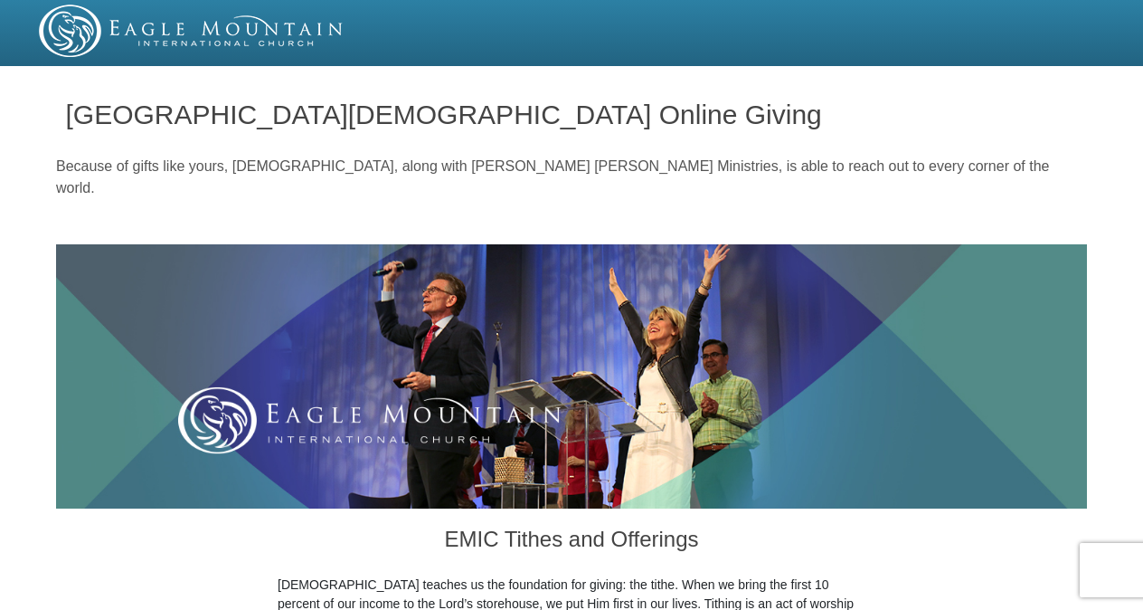
click at [575, 295] on img at bounding box center [571, 376] width 1031 height 264
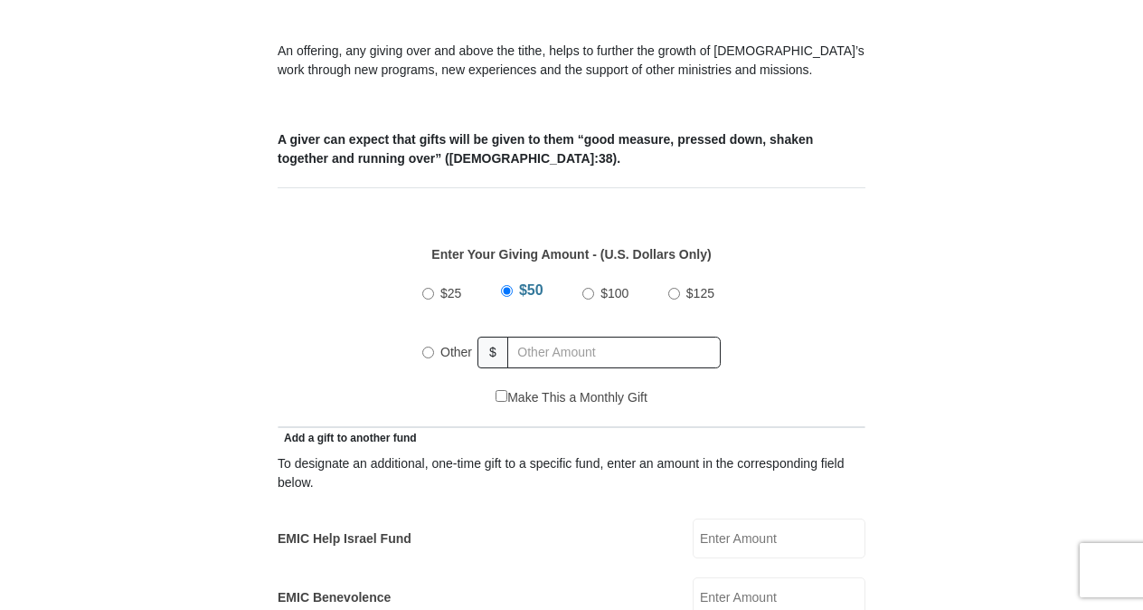
scroll to position [668, 0]
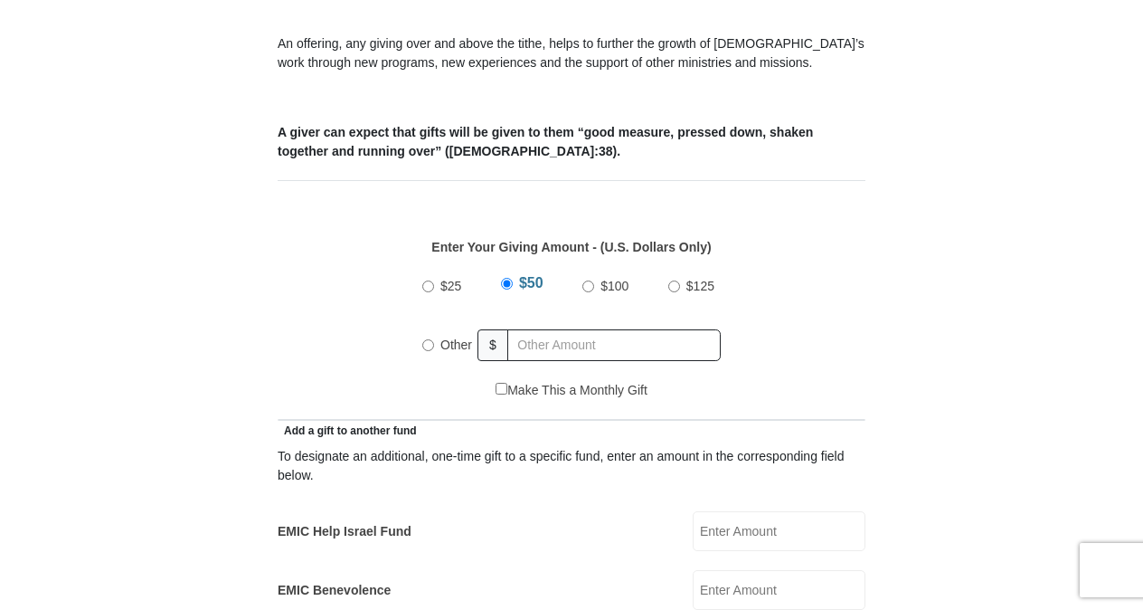
click at [592, 280] on input "$100" at bounding box center [588, 286] width 12 height 12
radio input "true"
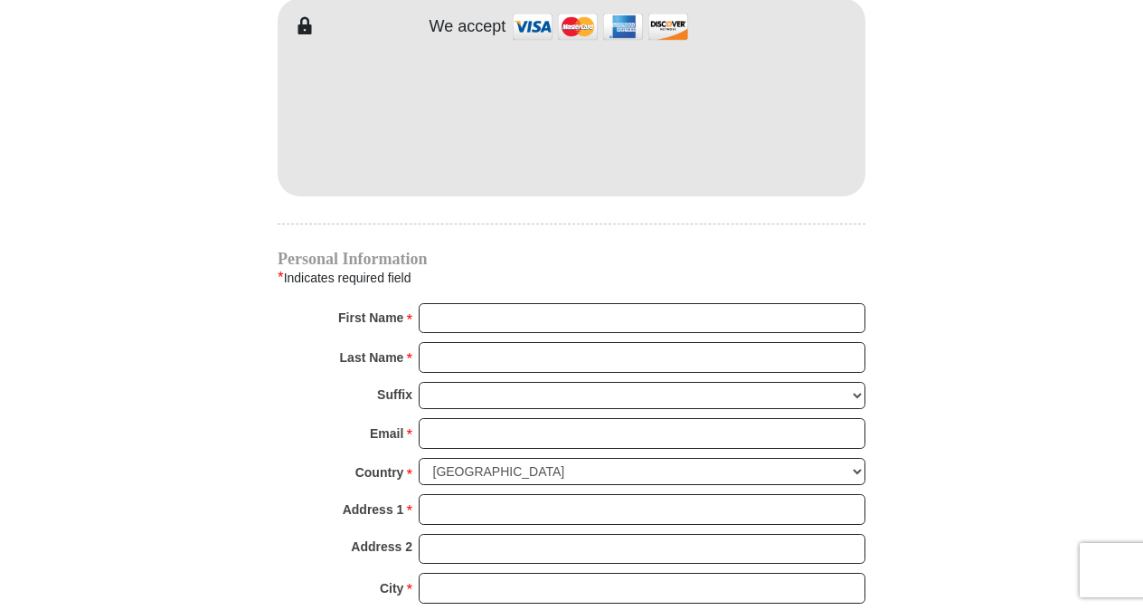
scroll to position [1627, 0]
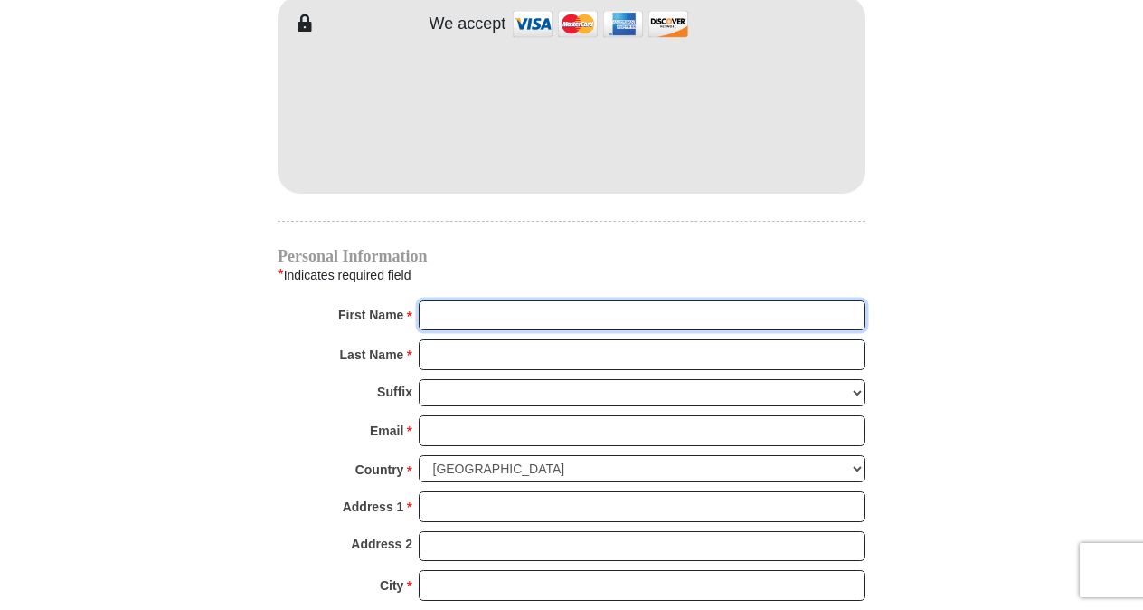
click at [483, 300] on input "First Name *" at bounding box center [642, 315] width 447 height 31
type input "[PERSON_NAME]"
click at [430, 339] on input "Last Name *" at bounding box center [642, 354] width 447 height 31
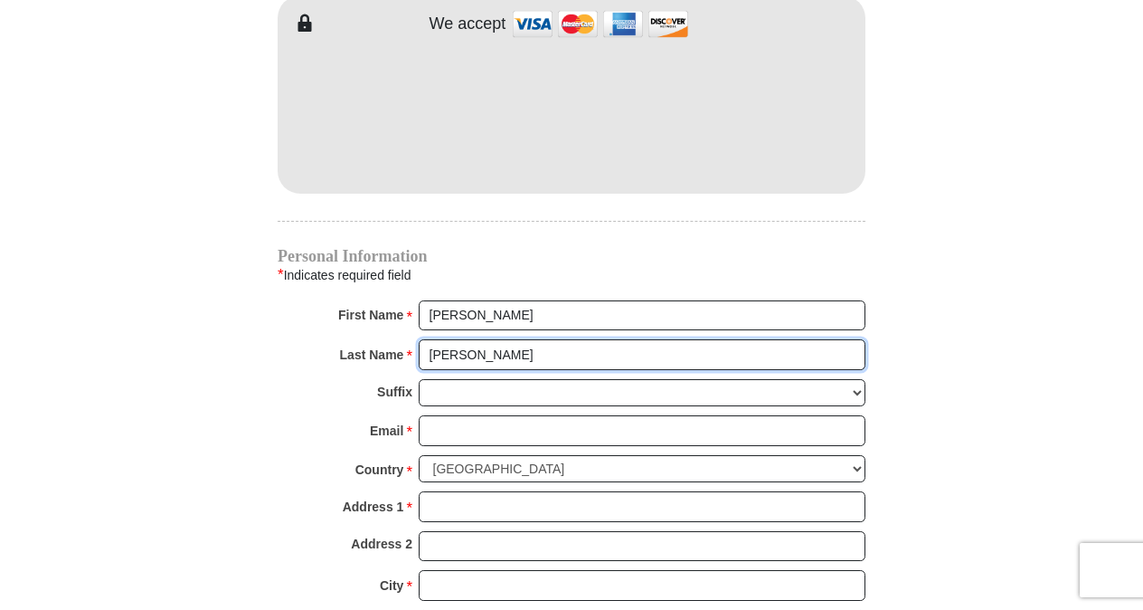
type input "[PERSON_NAME]"
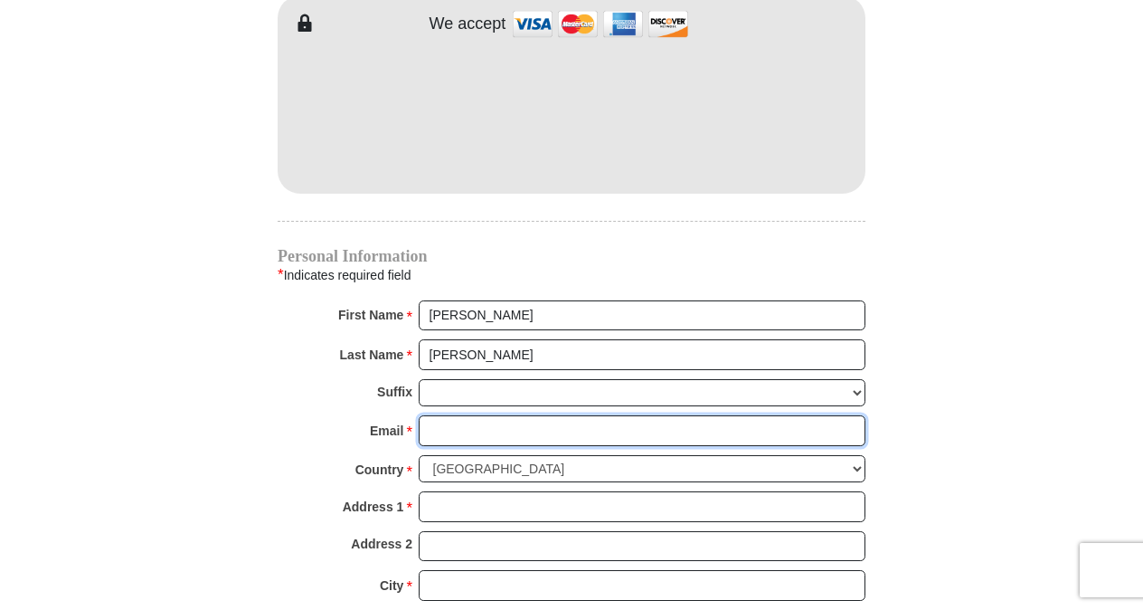
click at [473, 415] on input "Email *" at bounding box center [642, 430] width 447 height 31
type input "[EMAIL_ADDRESS][DOMAIN_NAME]"
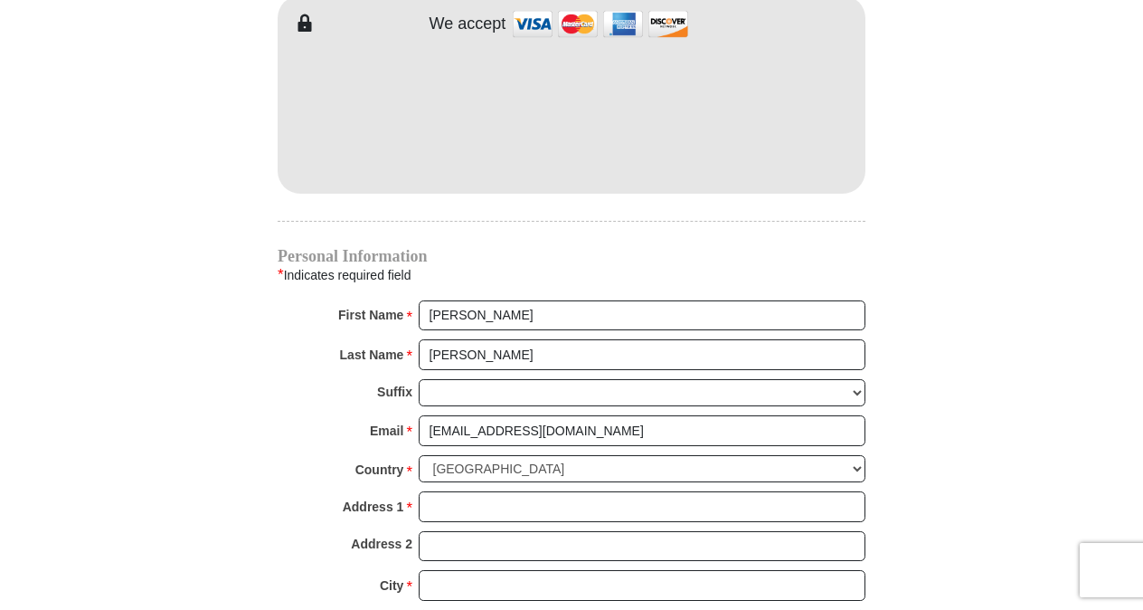
type input "200"
type input "100"
type input "[STREET_ADDRESS]"
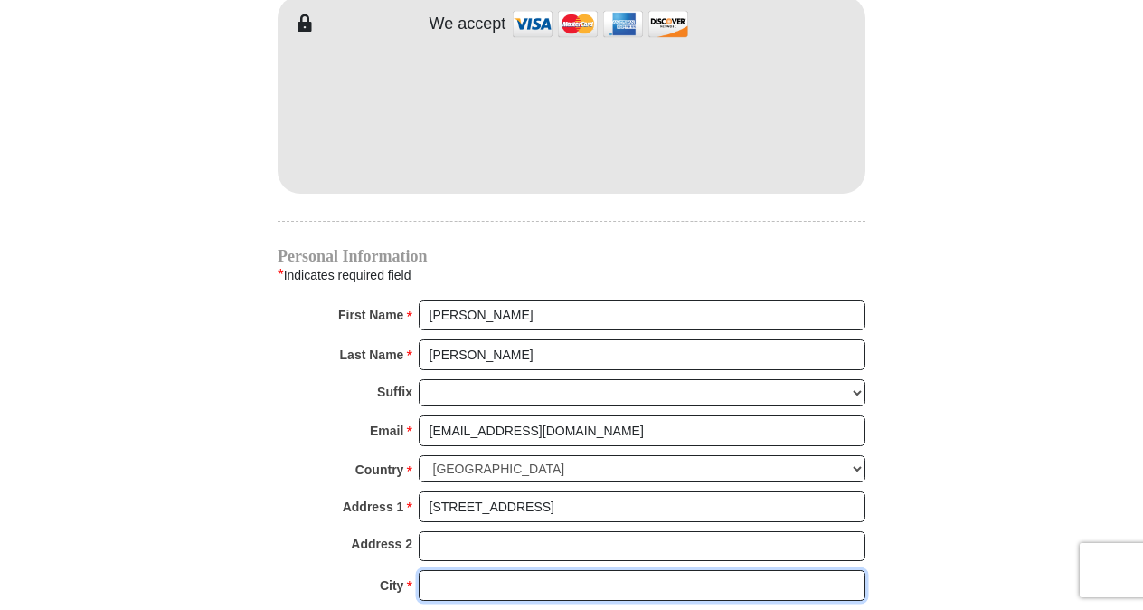
type input "Fargo"
select select "ND"
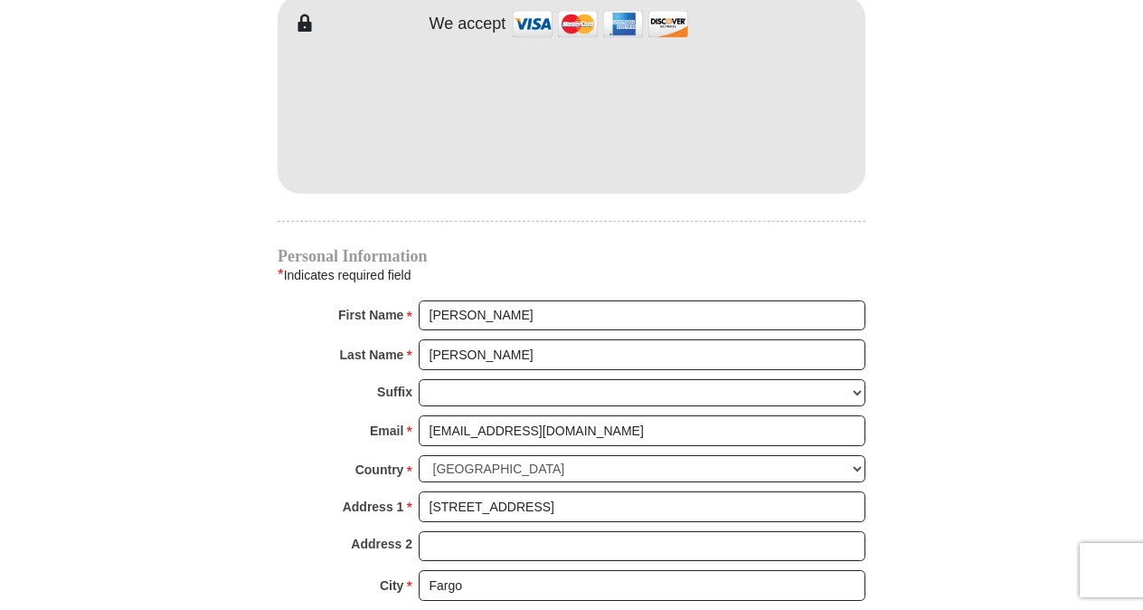
type input "58102"
type input "7013061002"
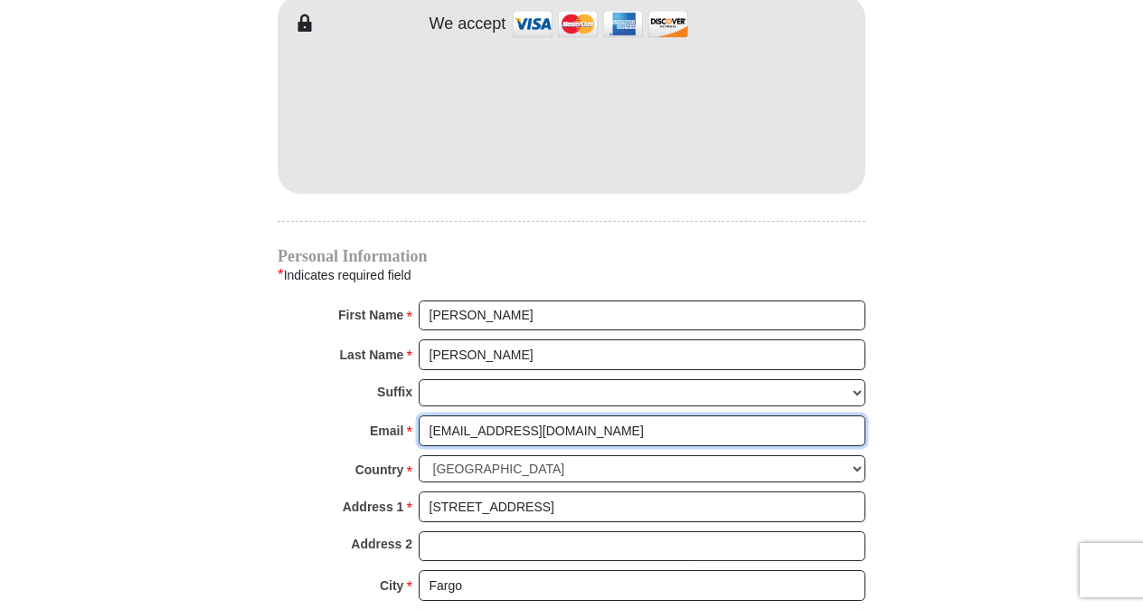
radio input "true"
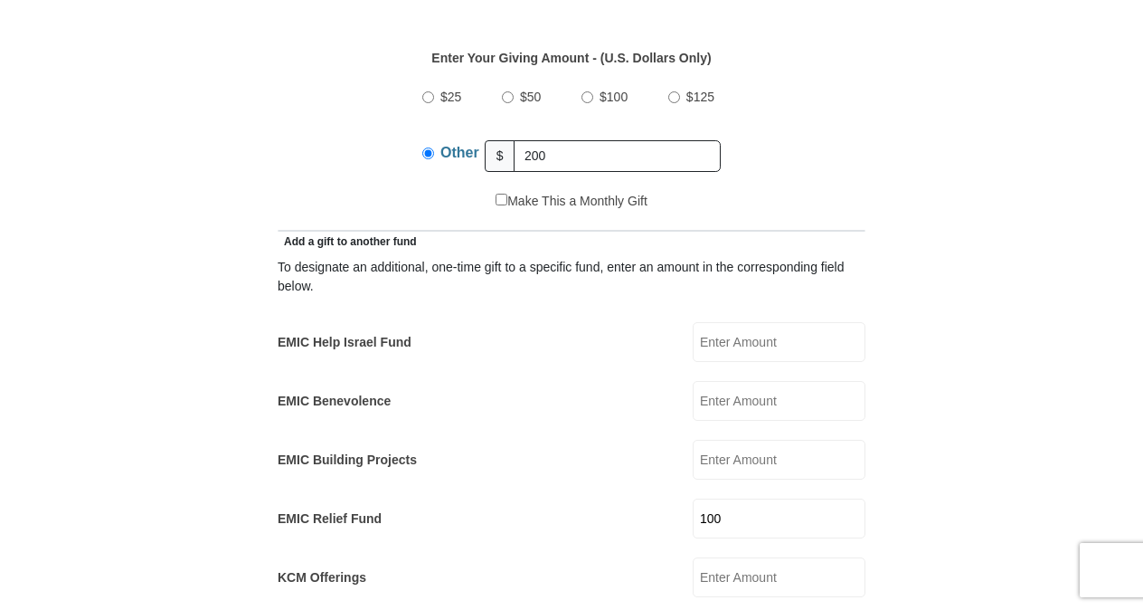
scroll to position [925, 0]
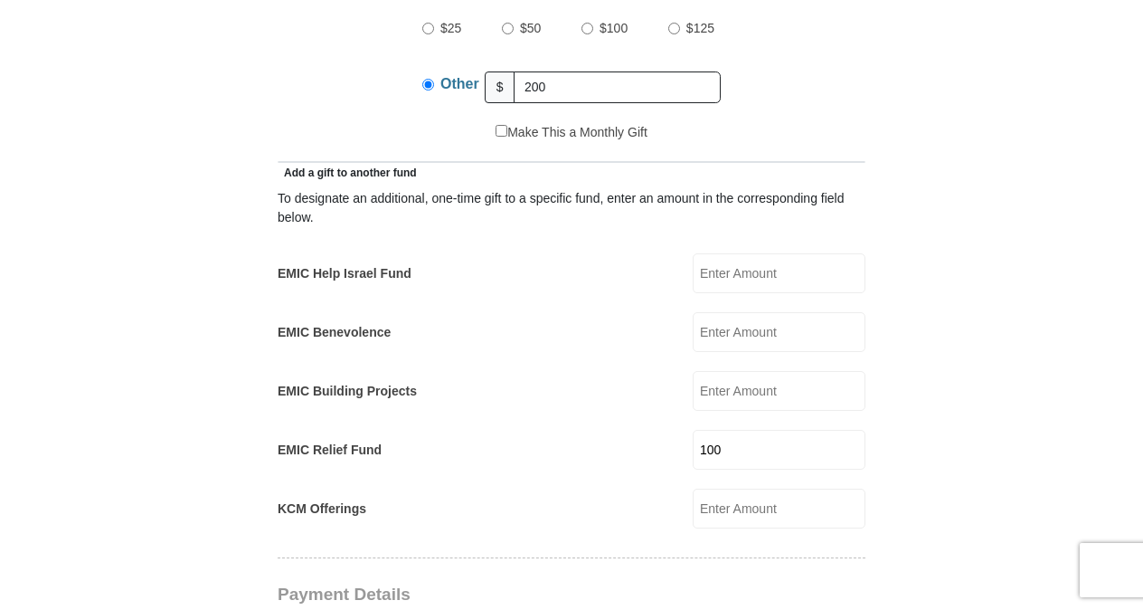
click at [746, 430] on input "100" at bounding box center [779, 450] width 173 height 40
type input "1"
click at [735, 253] on input "EMIC Help Israel Fund" at bounding box center [779, 273] width 173 height 40
type input "100.00"
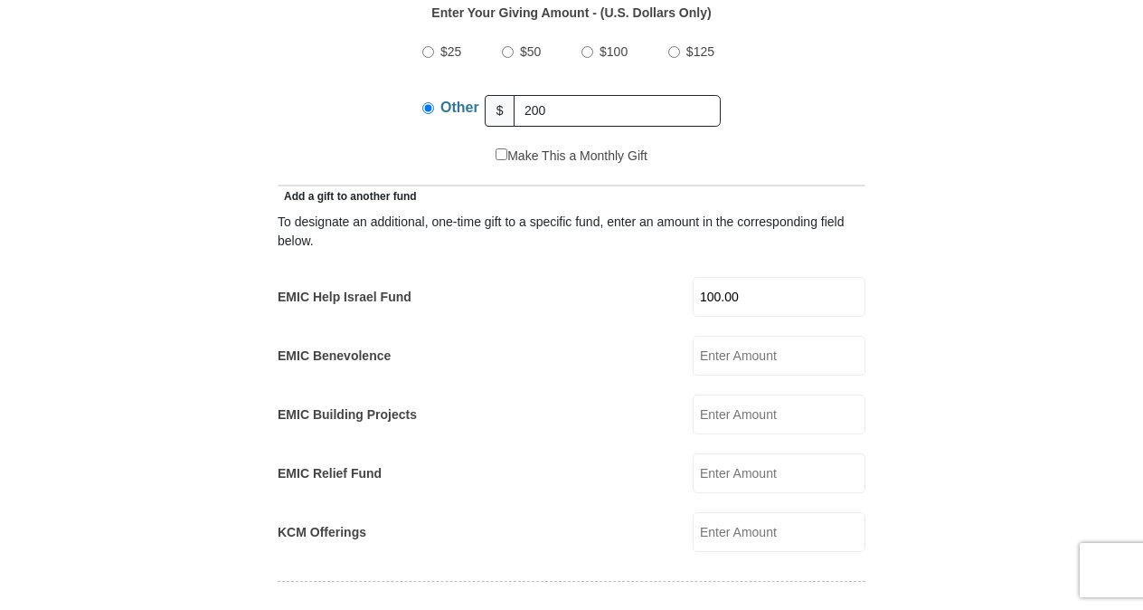
scroll to position [805, 0]
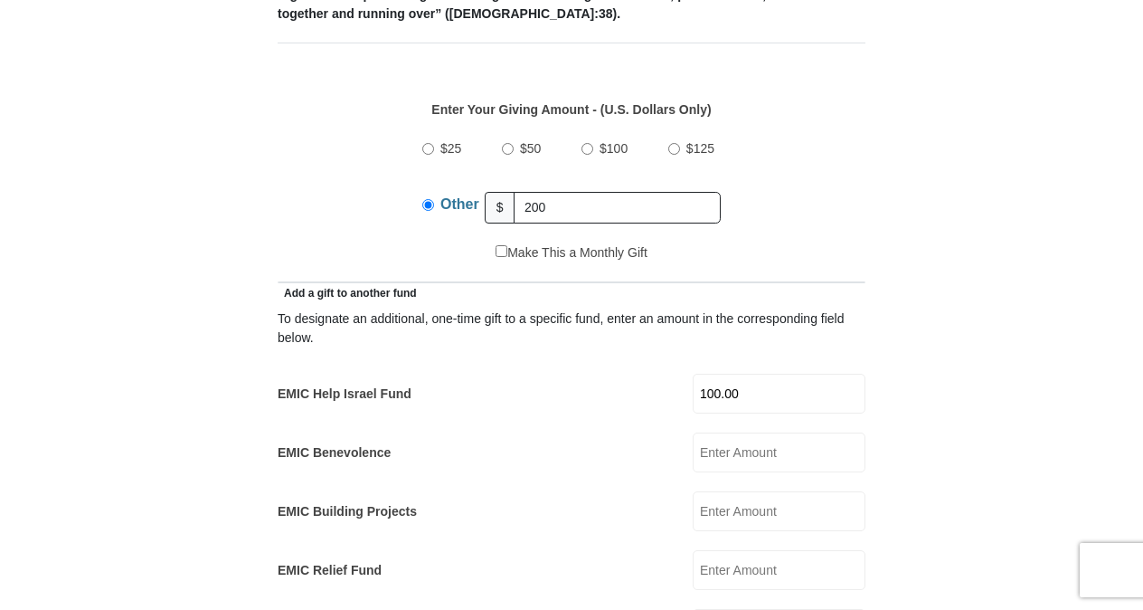
click at [590, 143] on input "$100" at bounding box center [588, 149] width 12 height 12
radio input "true"
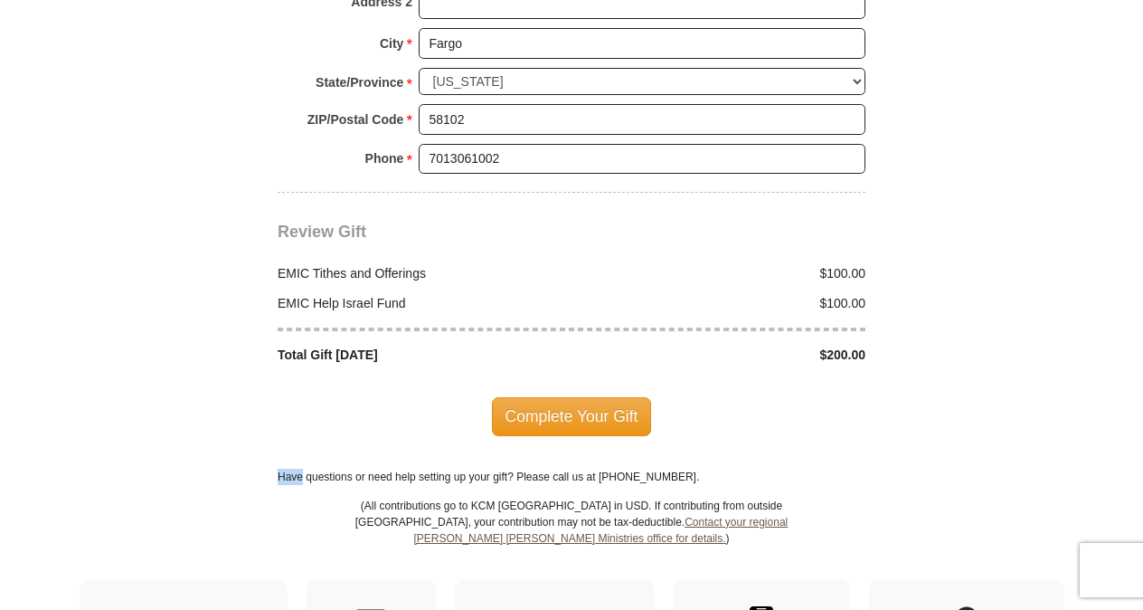
scroll to position [2234, 0]
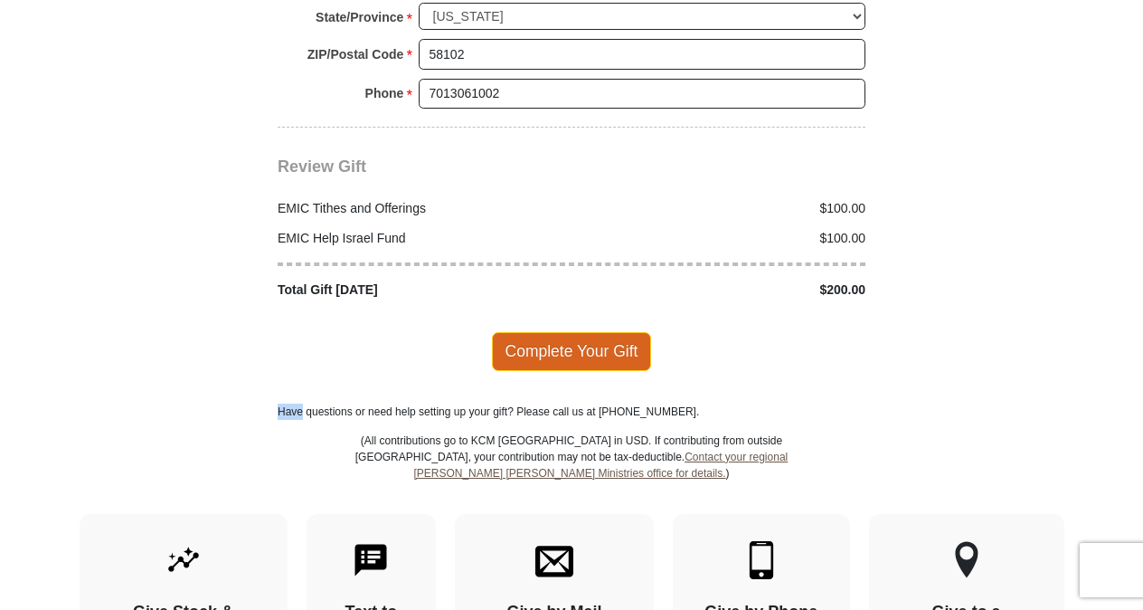
click at [571, 332] on span "Complete Your Gift" at bounding box center [572, 351] width 160 height 38
